Goal: Task Accomplishment & Management: Manage account settings

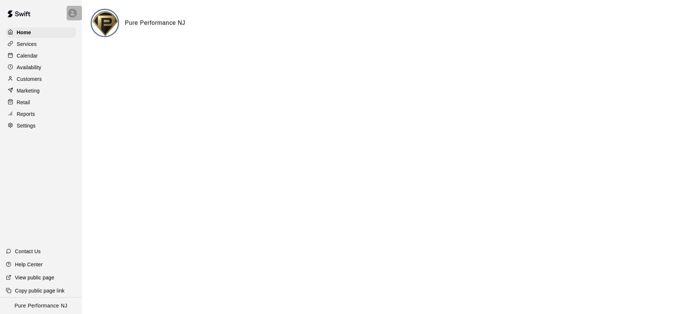
click at [72, 12] on icon at bounding box center [72, 13] width 4 height 4
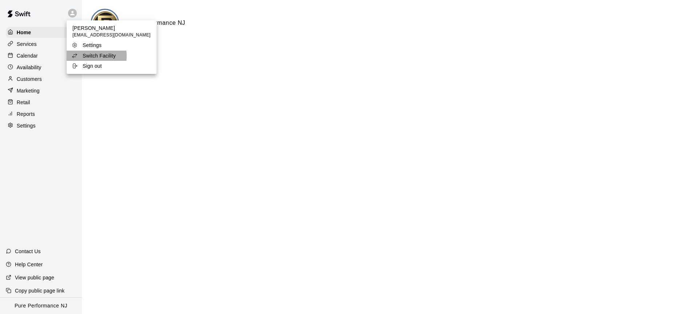
click at [90, 56] on p "Switch Facility" at bounding box center [99, 55] width 33 height 7
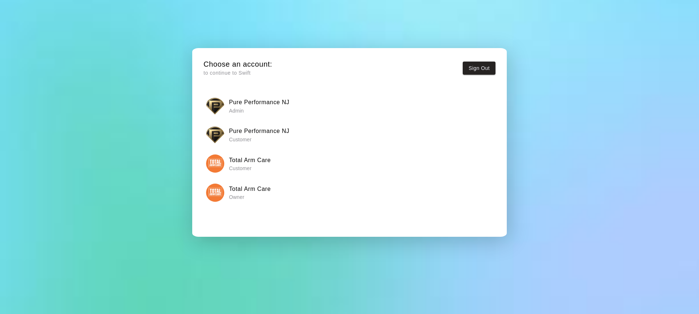
click at [219, 194] on img "button" at bounding box center [215, 192] width 18 height 18
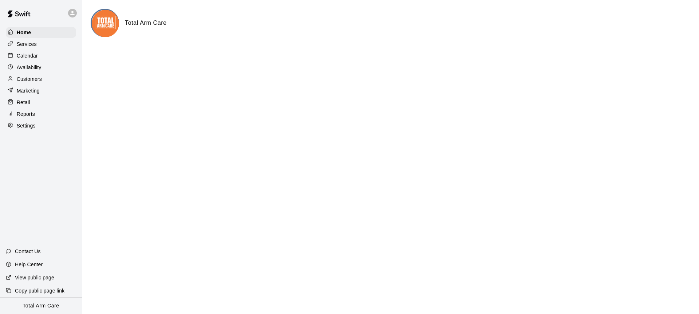
click at [28, 58] on p "Calendar" at bounding box center [27, 55] width 21 height 7
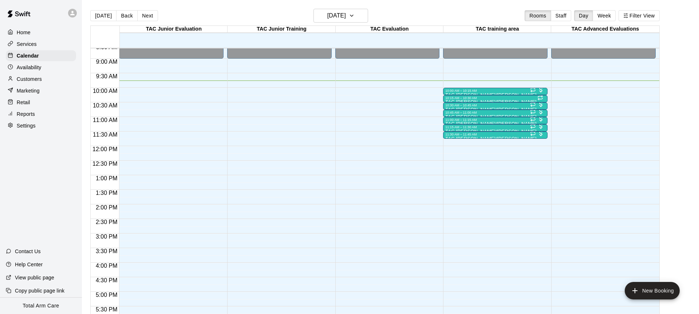
scroll to position [244, 0]
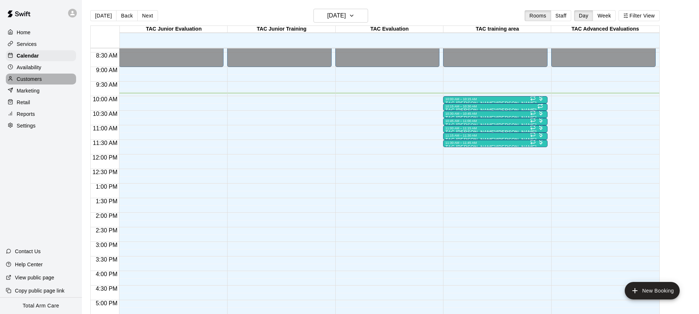
click at [19, 76] on p "Customers" at bounding box center [29, 78] width 25 height 7
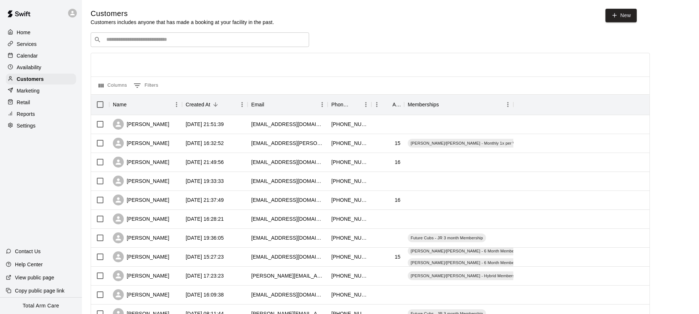
click at [145, 35] on div "​ ​" at bounding box center [200, 39] width 218 height 15
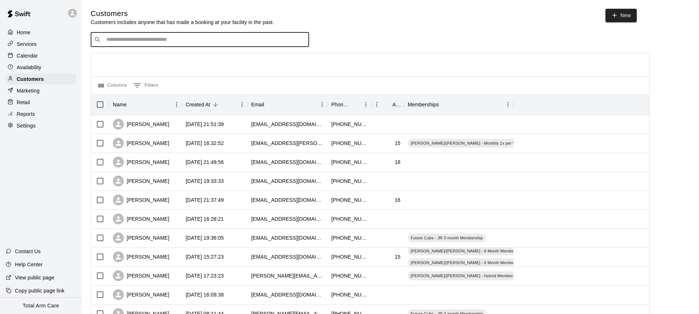
type input "*"
type input "***"
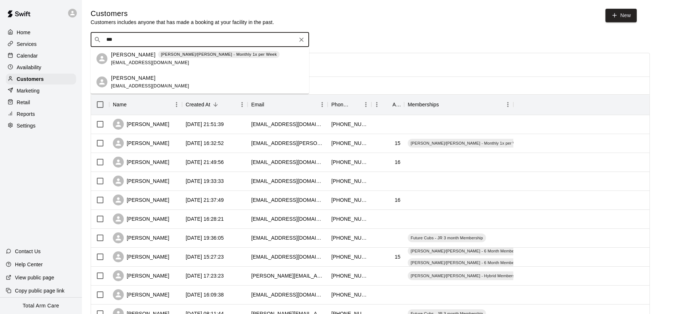
click at [118, 51] on p "[PERSON_NAME]" at bounding box center [133, 55] width 44 height 8
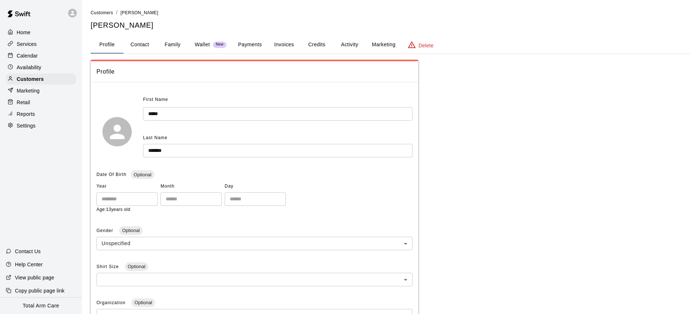
click at [325, 43] on button "Credits" at bounding box center [316, 44] width 33 height 17
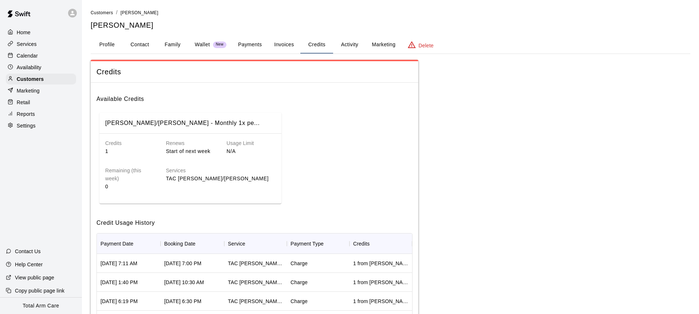
click at [349, 44] on button "Activity" at bounding box center [349, 44] width 33 height 17
